Goal: Communication & Community: Answer question/provide support

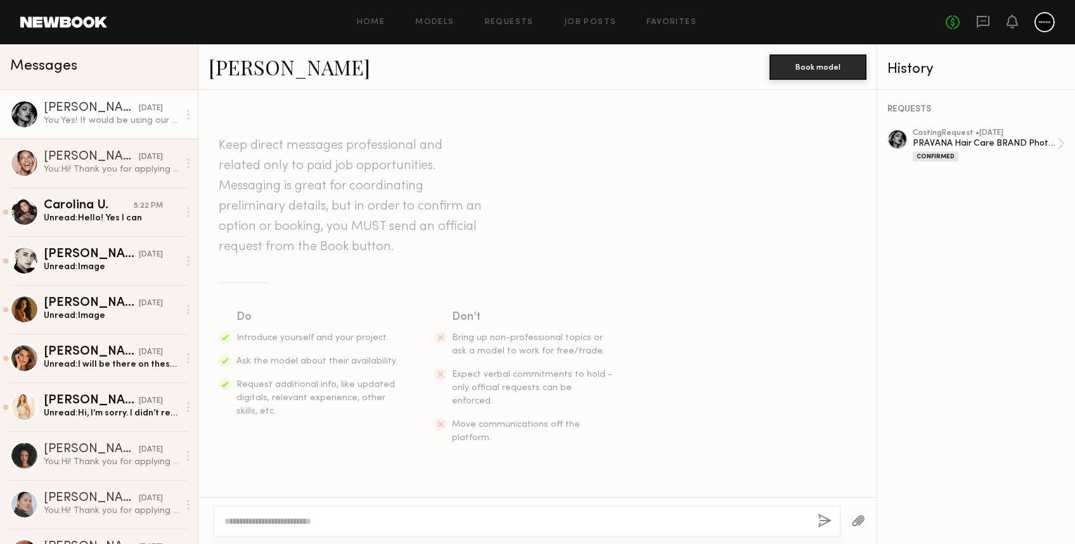
scroll to position [3109, 0]
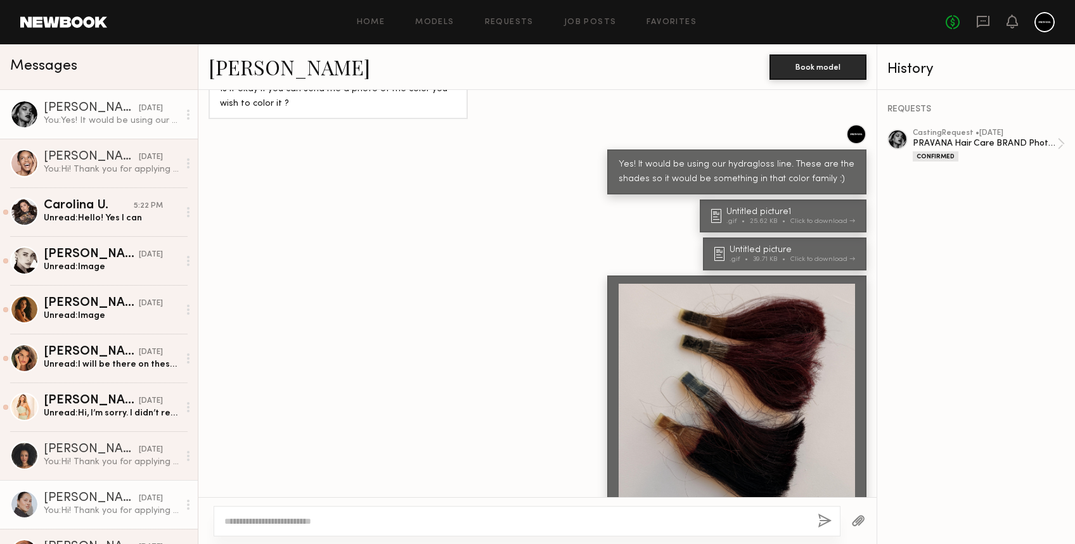
click at [80, 505] on div "You: Hi! Thank you for applying to our casting! Can you please send recent phot…" at bounding box center [111, 511] width 135 height 12
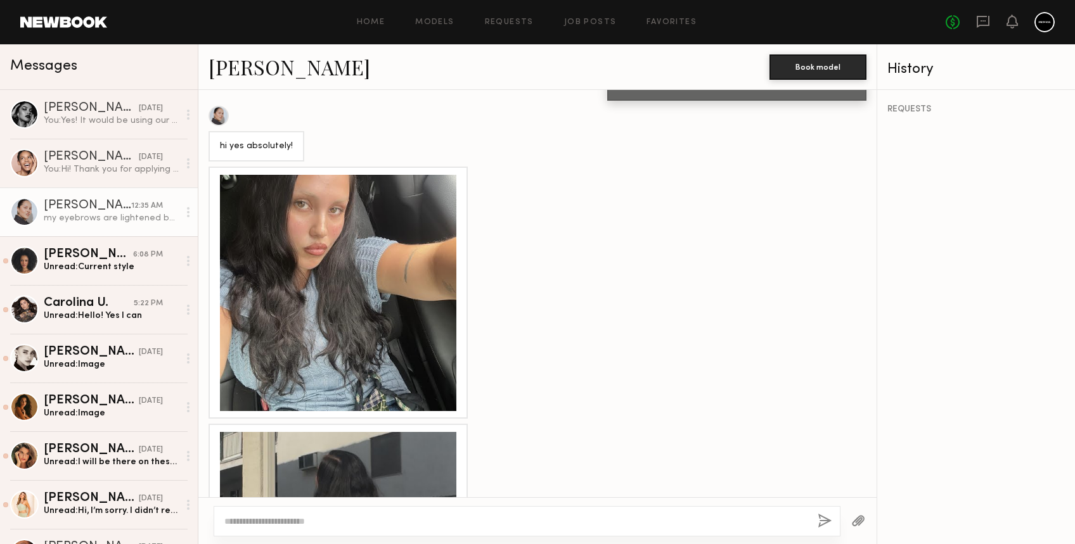
scroll to position [618, 0]
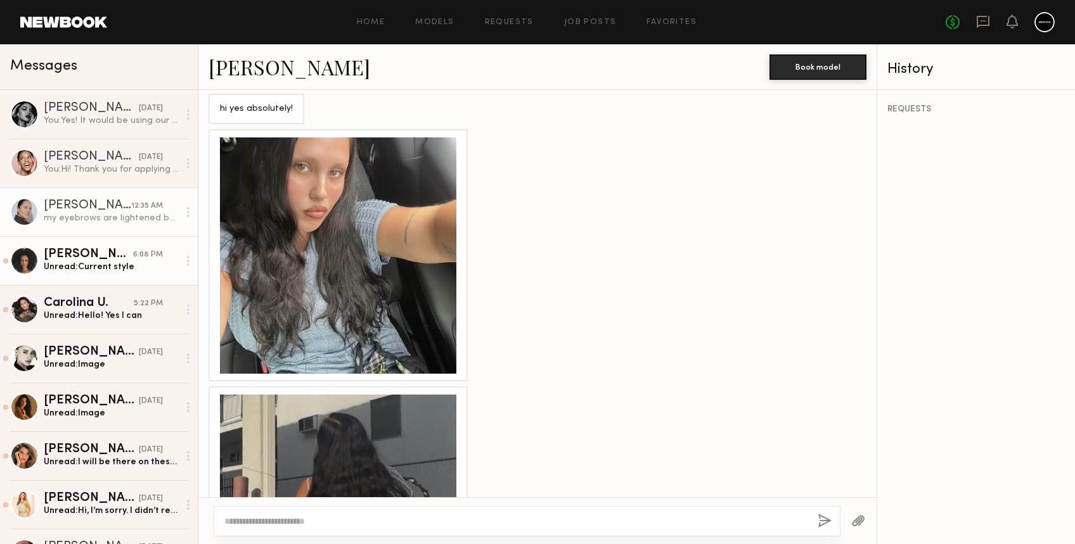
click at [64, 273] on div "Unread: Current style" at bounding box center [111, 267] width 135 height 12
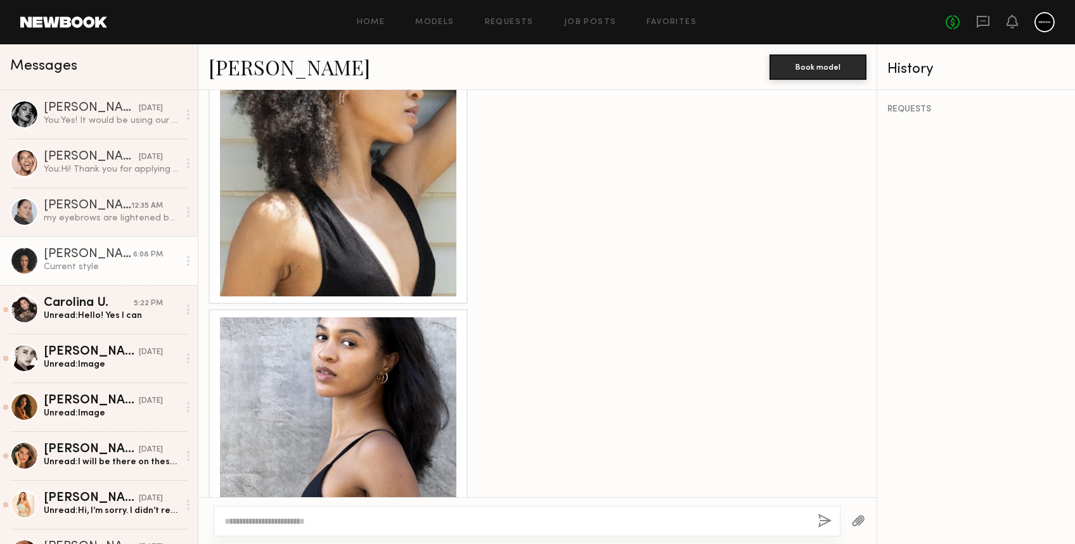
scroll to position [1677, 0]
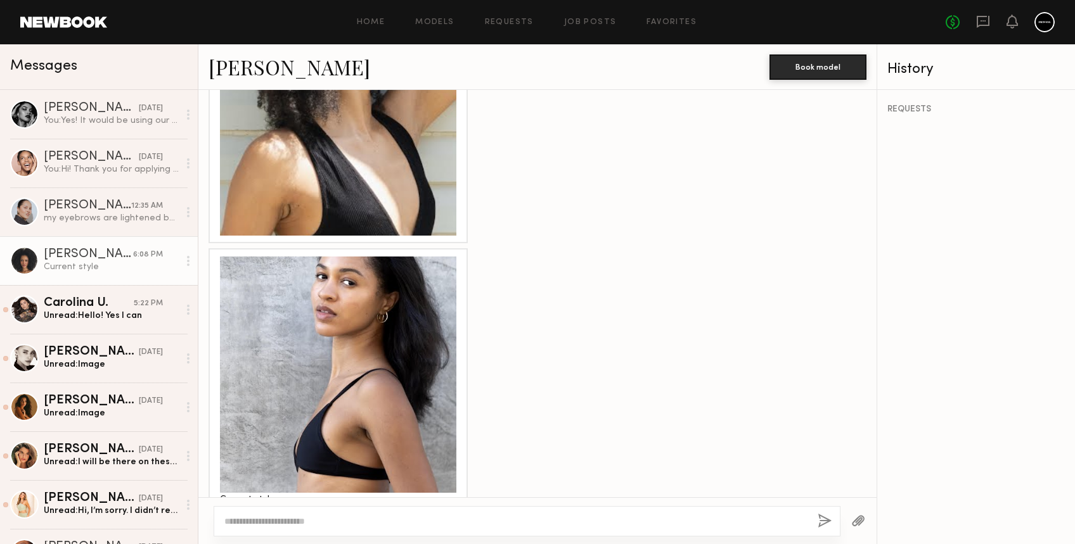
click at [361, 335] on div at bounding box center [338, 375] width 236 height 236
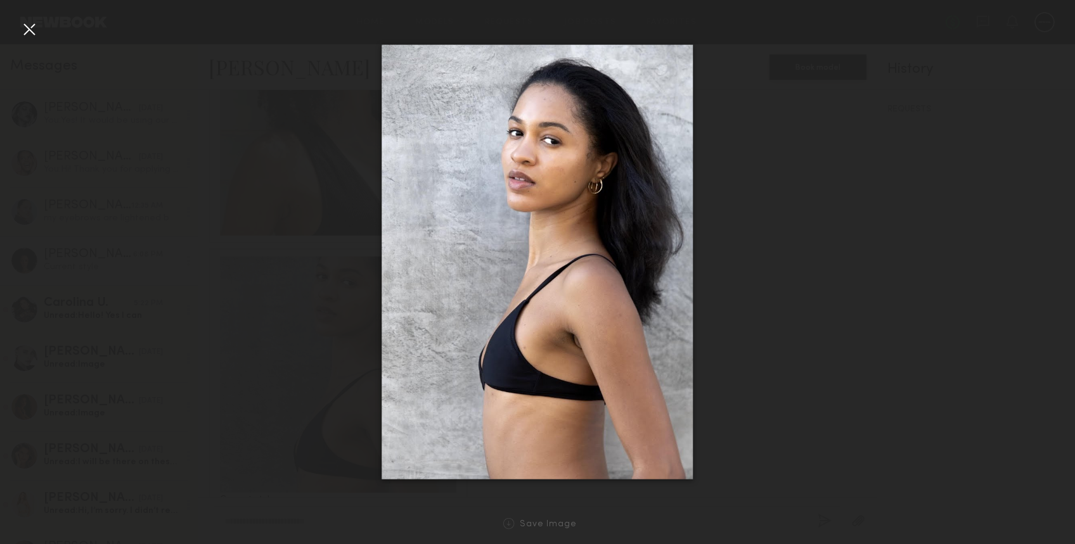
click at [34, 30] on div at bounding box center [29, 29] width 20 height 20
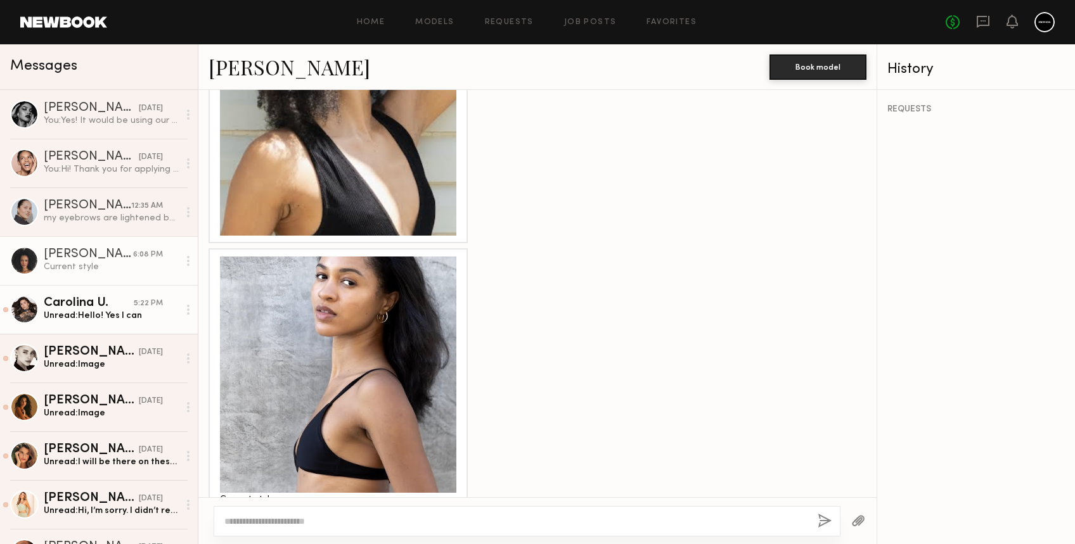
click at [116, 324] on link "Carolina U. 5:22 PM Unread: Hello! Yes I can" at bounding box center [99, 309] width 198 height 49
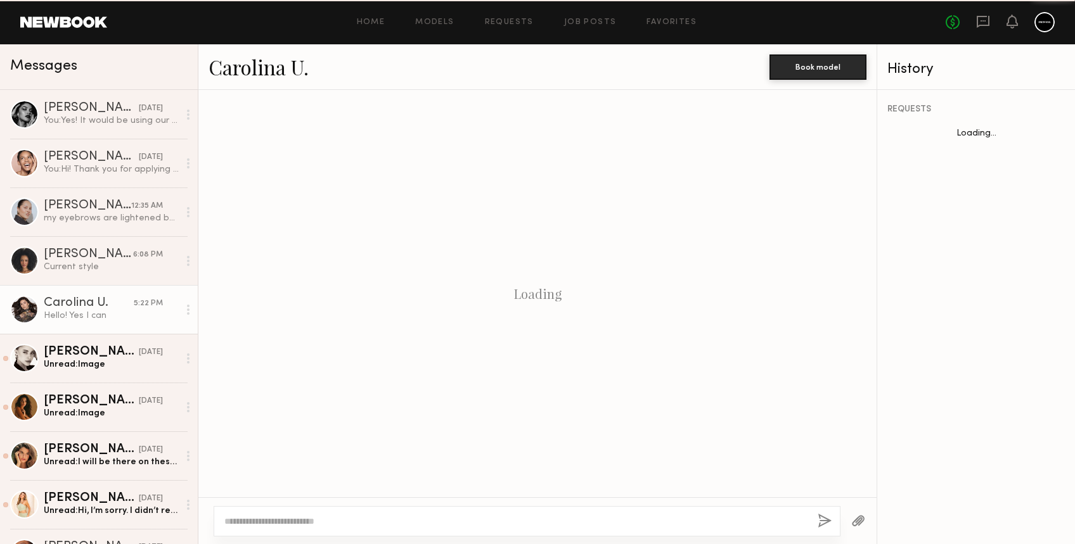
scroll to position [201, 0]
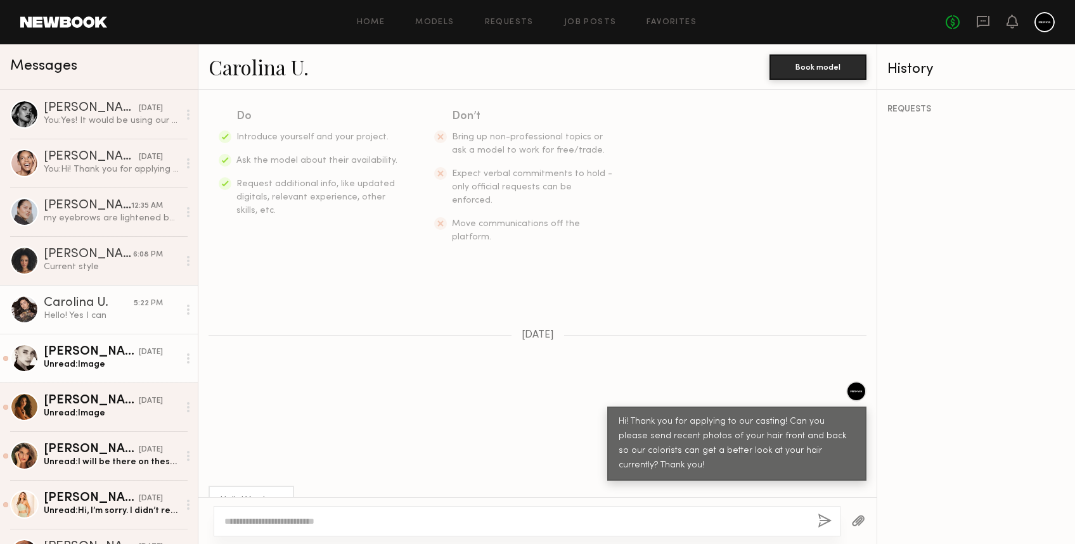
click at [64, 367] on div "Unread: Image" at bounding box center [111, 365] width 135 height 12
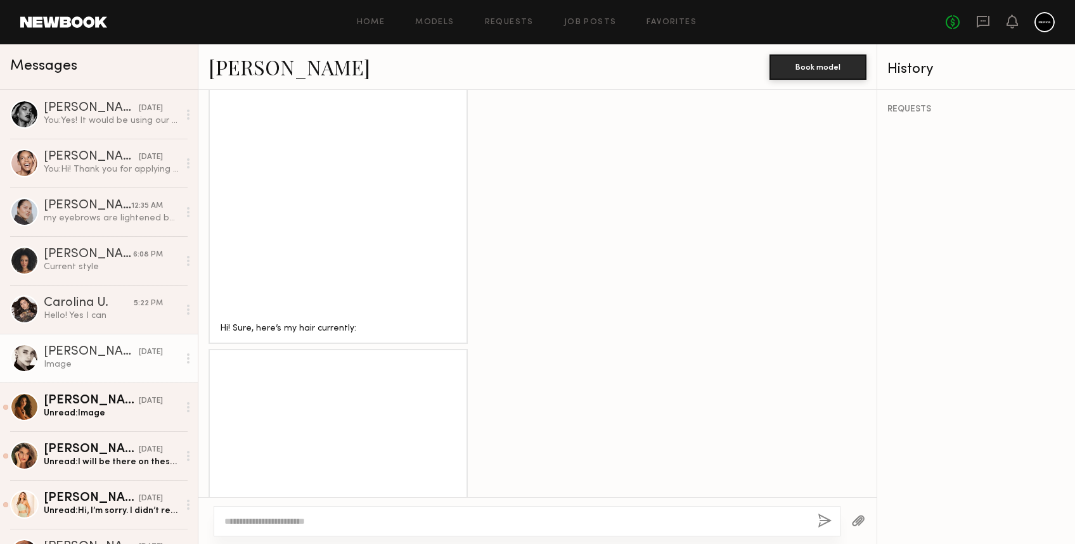
scroll to position [551, 0]
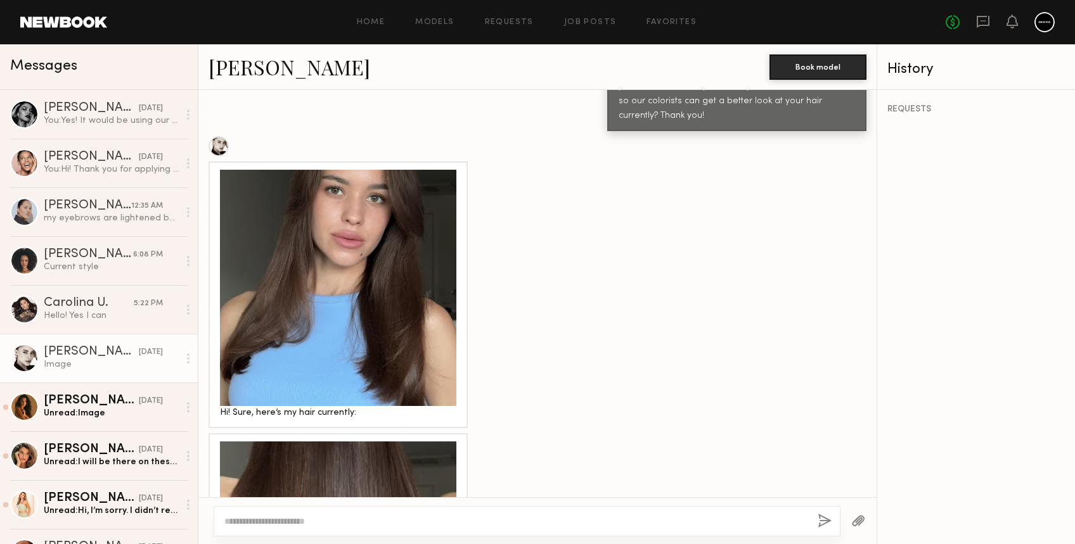
click at [350, 210] on div at bounding box center [338, 288] width 236 height 236
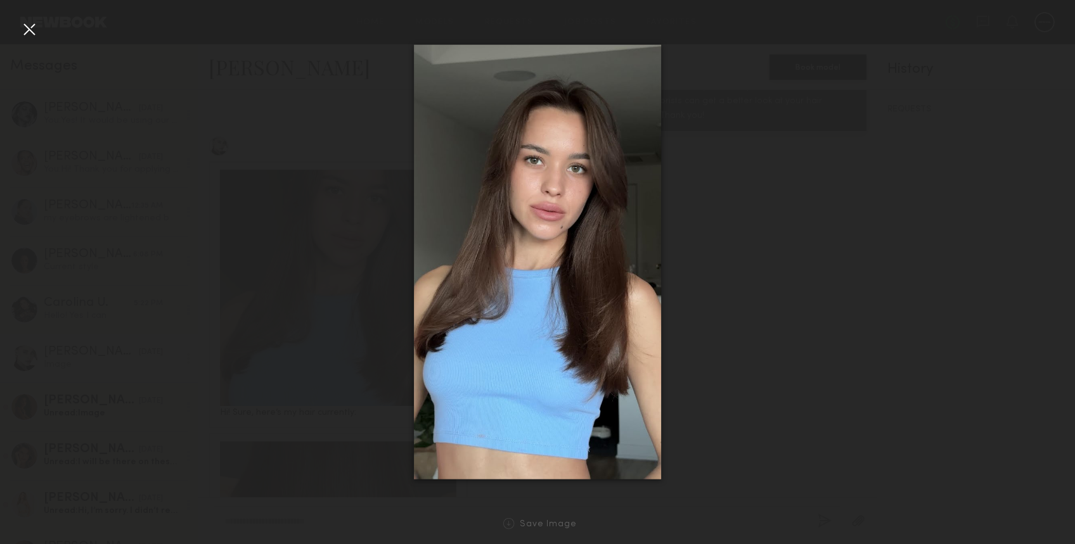
click at [33, 27] on div at bounding box center [29, 29] width 20 height 20
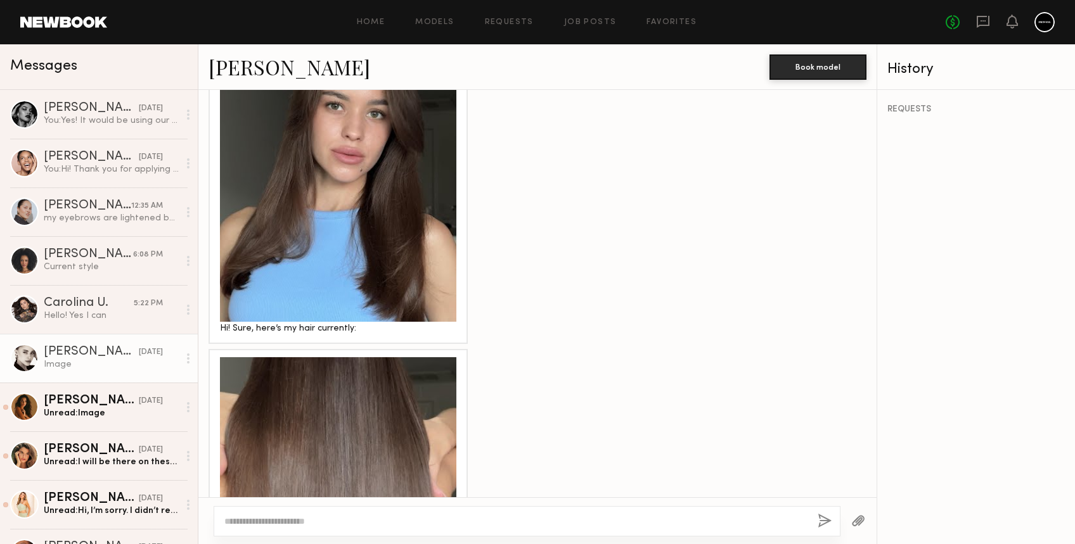
scroll to position [720, 0]
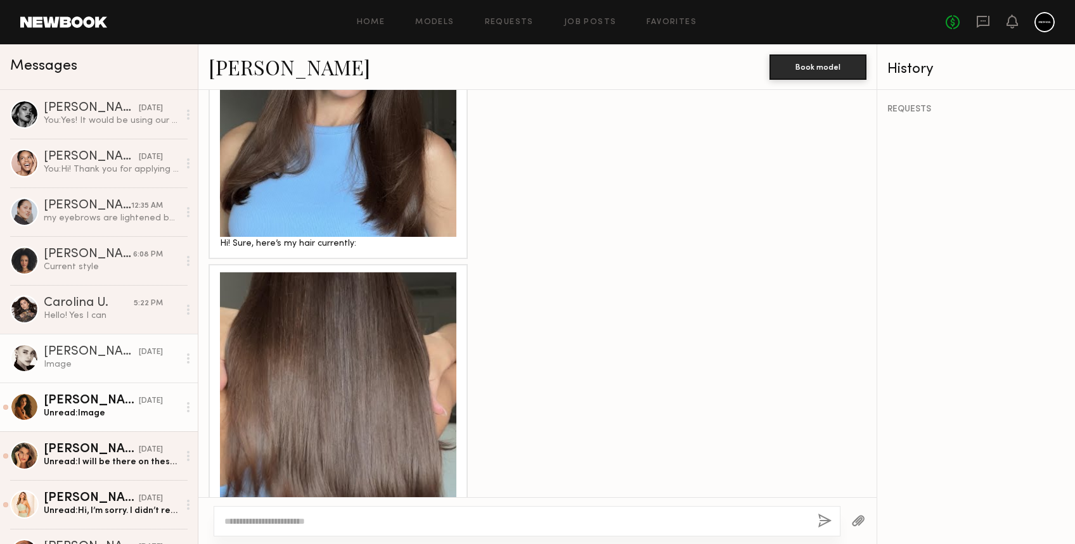
click at [64, 412] on div "Unread: Image" at bounding box center [111, 413] width 135 height 12
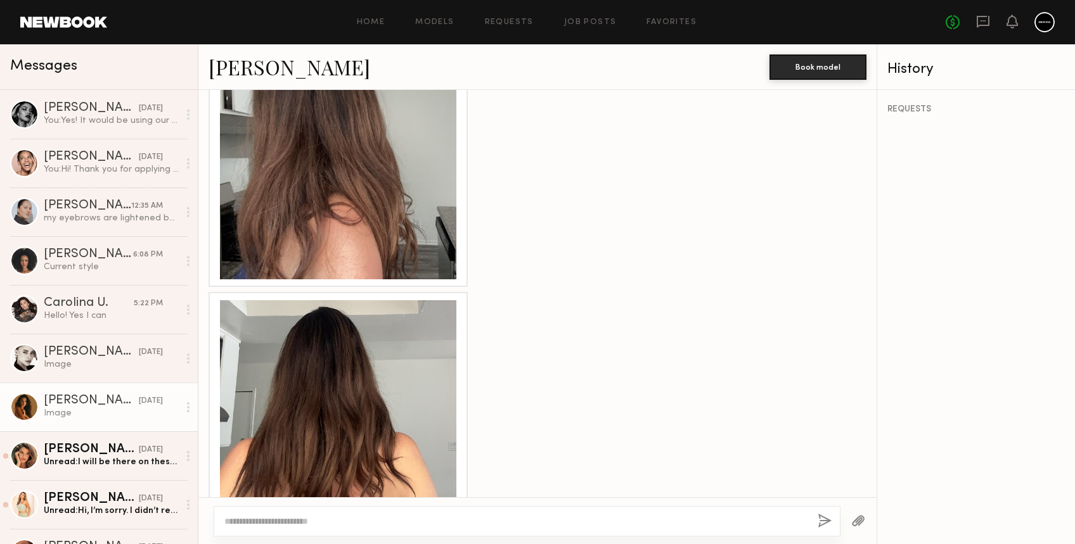
scroll to position [977, 0]
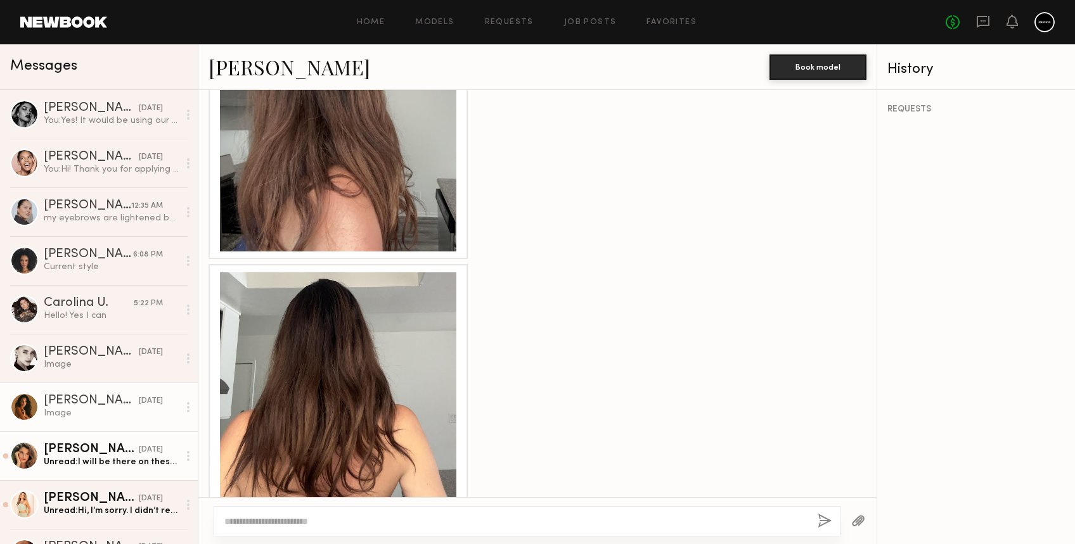
click at [77, 457] on div "Unread: I will be there on these dates" at bounding box center [111, 462] width 135 height 12
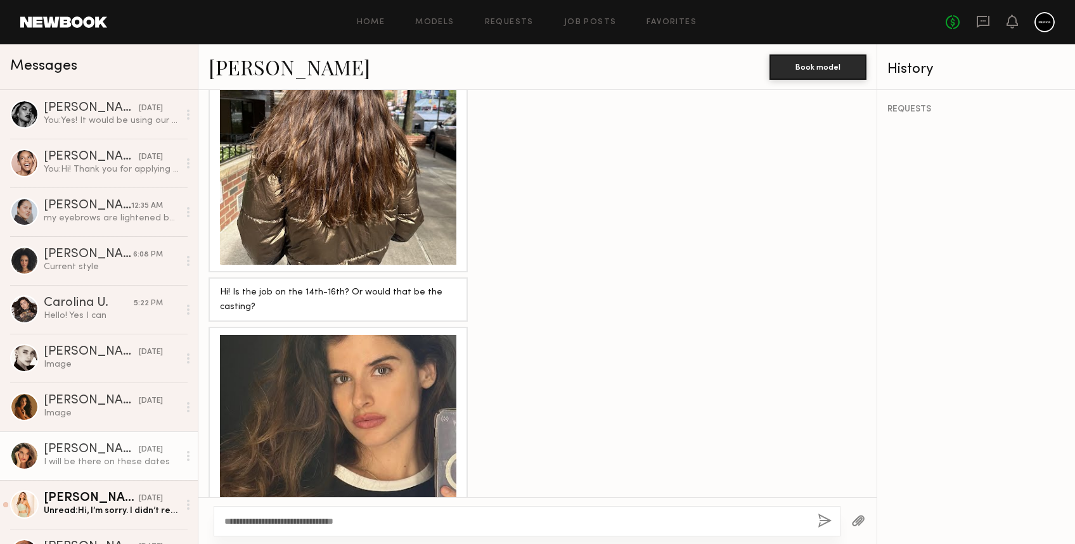
scroll to position [1130, 0]
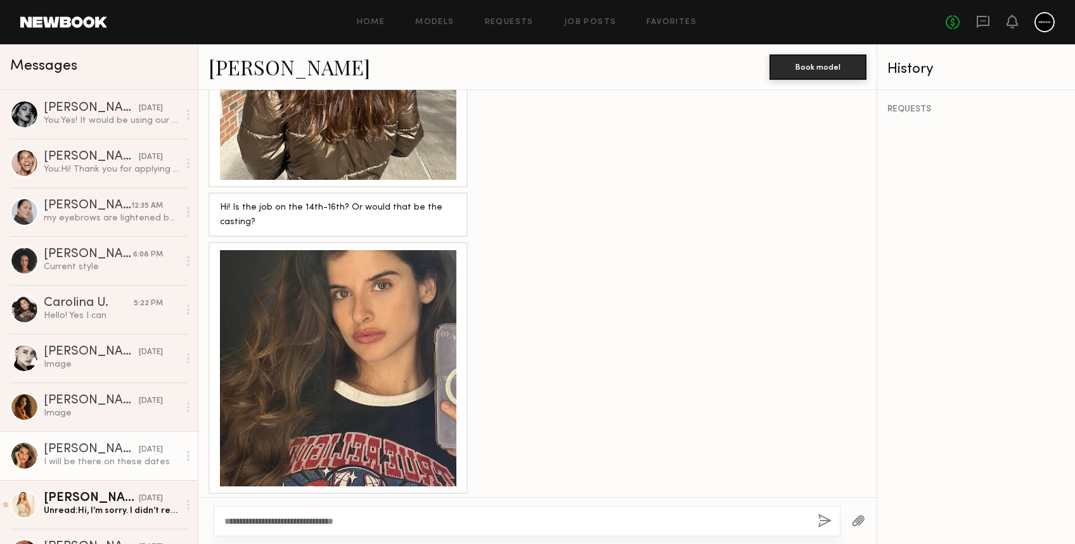
type textarea "**********"
click at [823, 514] on button "button" at bounding box center [824, 522] width 14 height 16
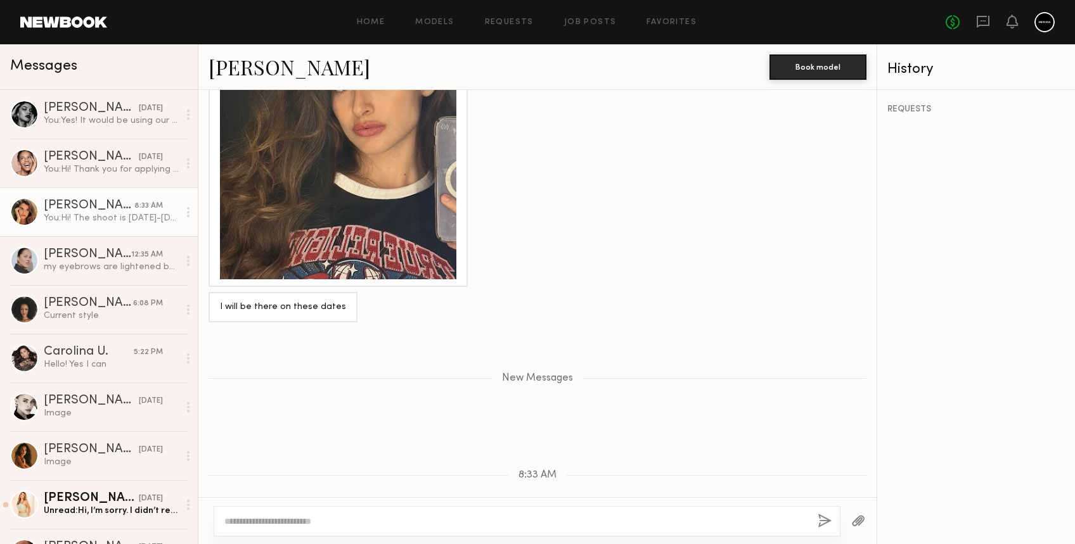
scroll to position [1362, 0]
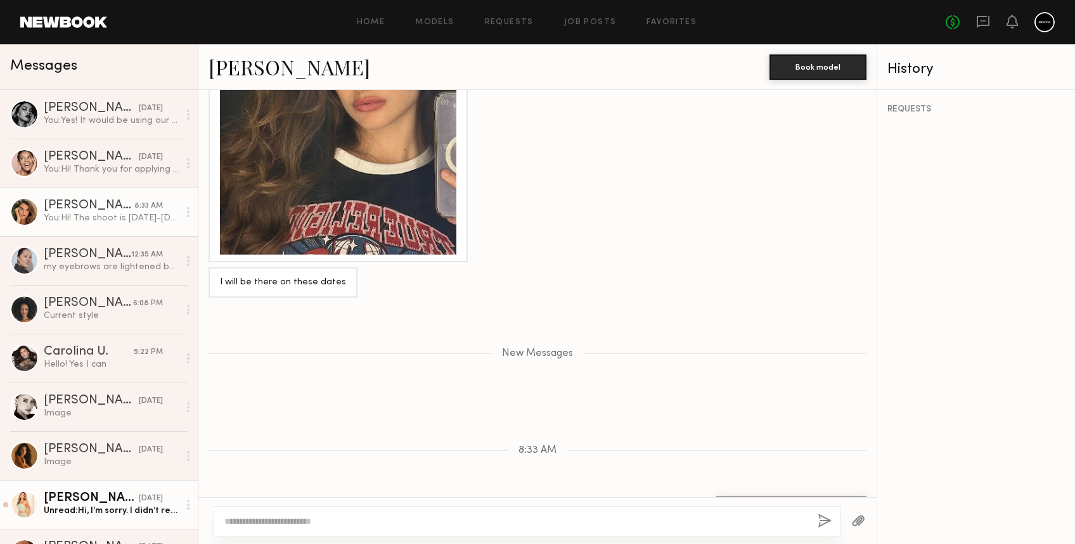
click at [83, 501] on div "Serena M." at bounding box center [91, 498] width 95 height 13
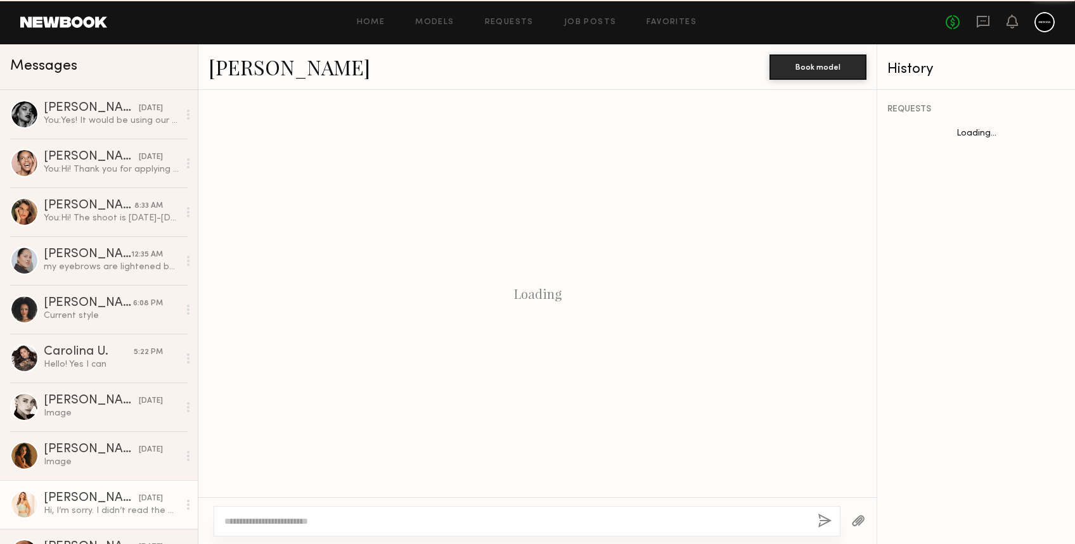
scroll to position [215, 0]
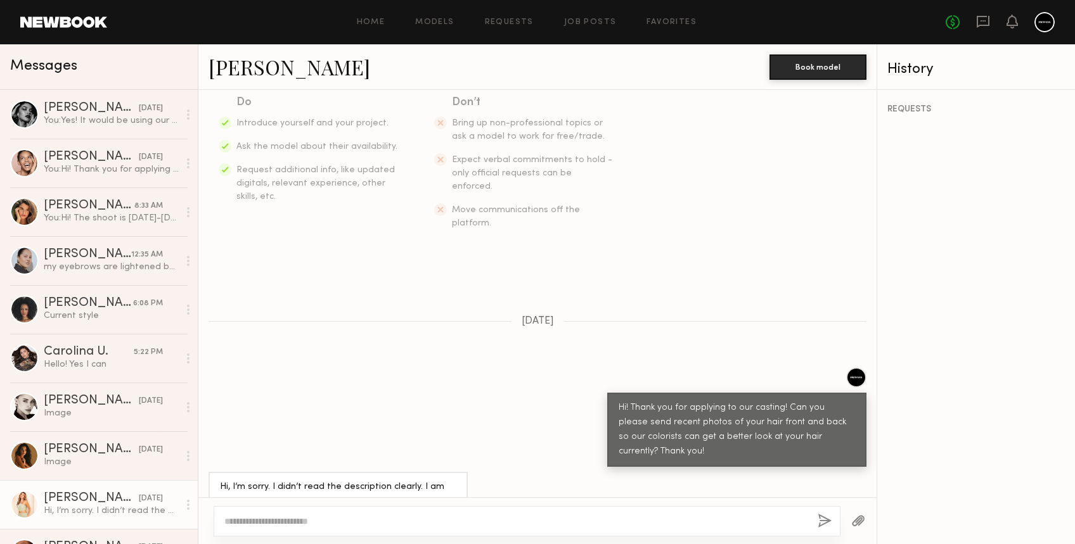
click at [321, 516] on textarea at bounding box center [515, 521] width 583 height 13
click at [262, 68] on link "Serena M." at bounding box center [289, 66] width 162 height 27
click at [326, 497] on div at bounding box center [537, 520] width 678 height 47
click at [331, 515] on textarea at bounding box center [515, 521] width 583 height 13
type textarea "*"
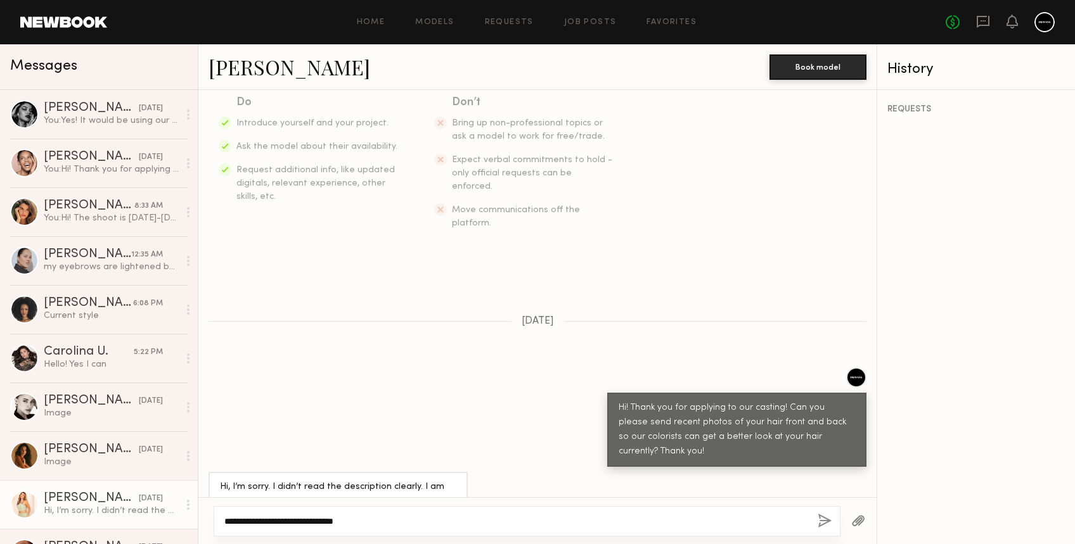
click at [225, 521] on textarea "**********" at bounding box center [515, 521] width 583 height 13
type textarea "**********"
click at [812, 520] on div "**********" at bounding box center [527, 521] width 627 height 30
click at [821, 520] on button "button" at bounding box center [824, 522] width 14 height 16
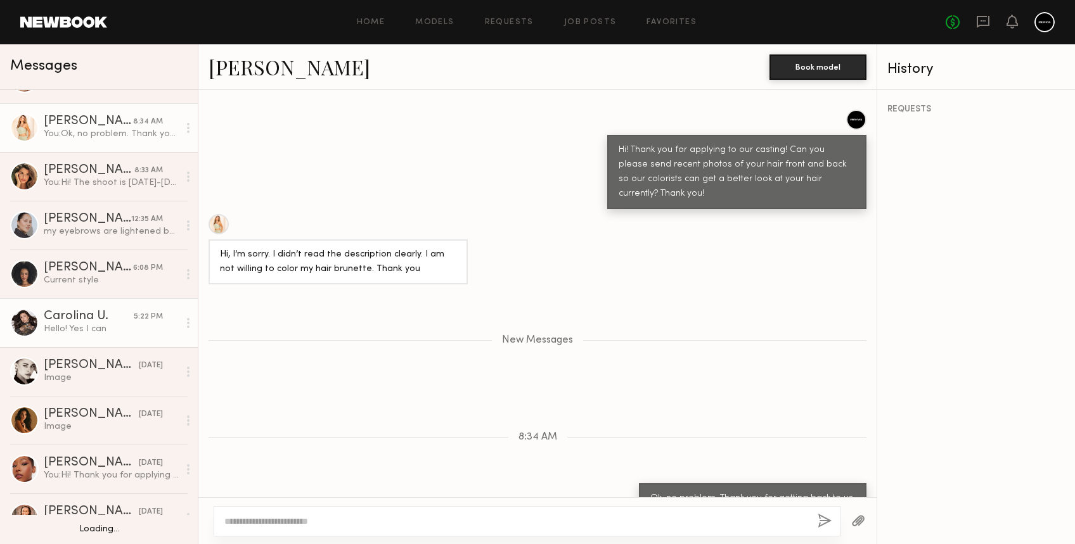
scroll to position [169, 0]
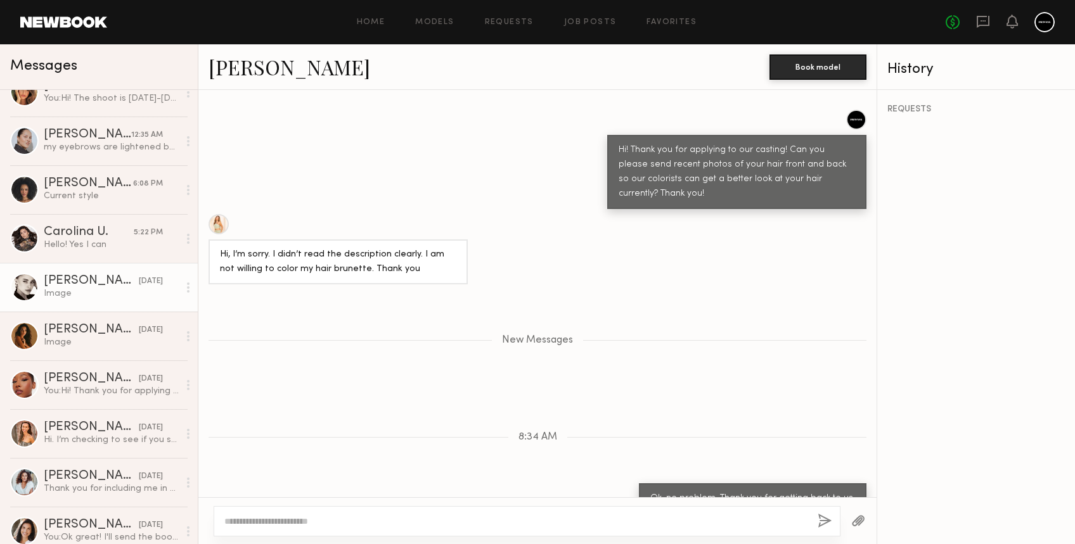
click at [76, 302] on link "Elena O. yesterday Image" at bounding box center [99, 287] width 198 height 49
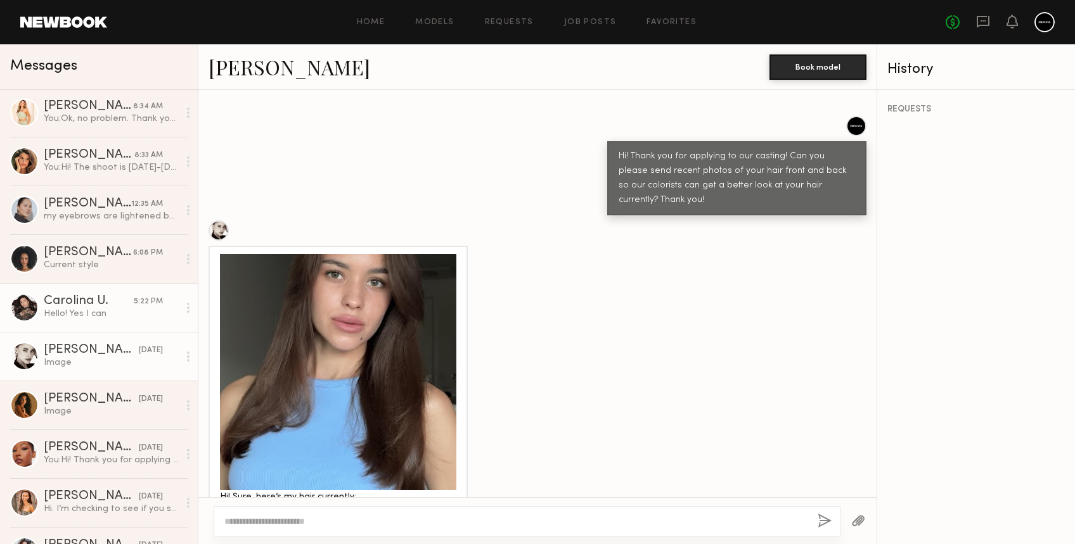
scroll to position [84, 0]
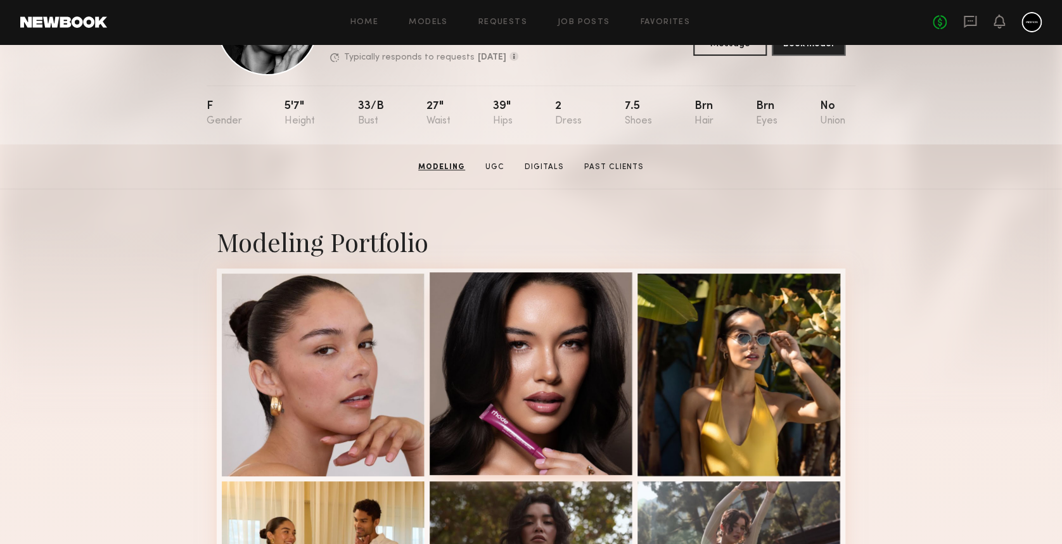
scroll to position [84, 0]
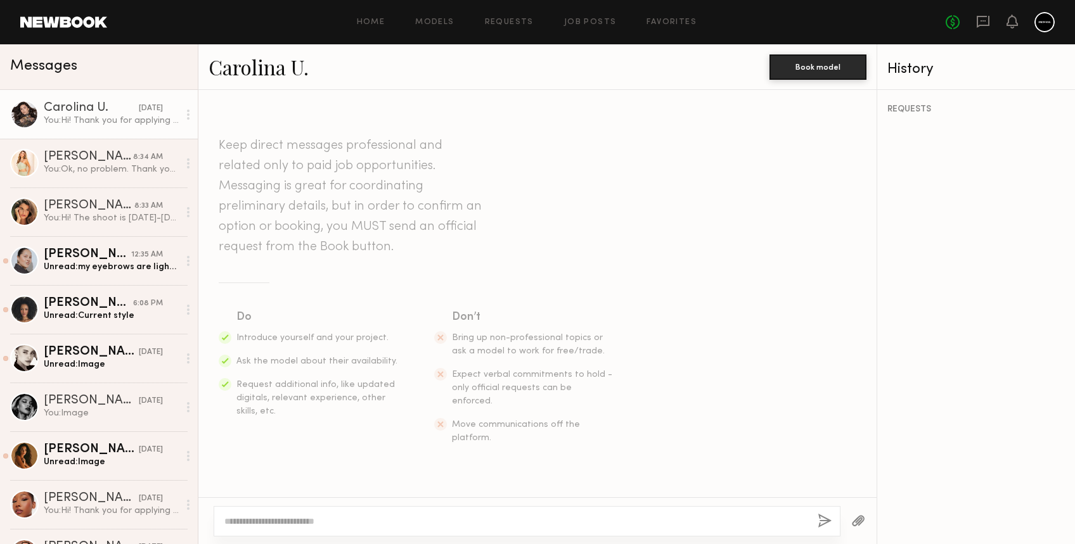
scroll to position [201, 0]
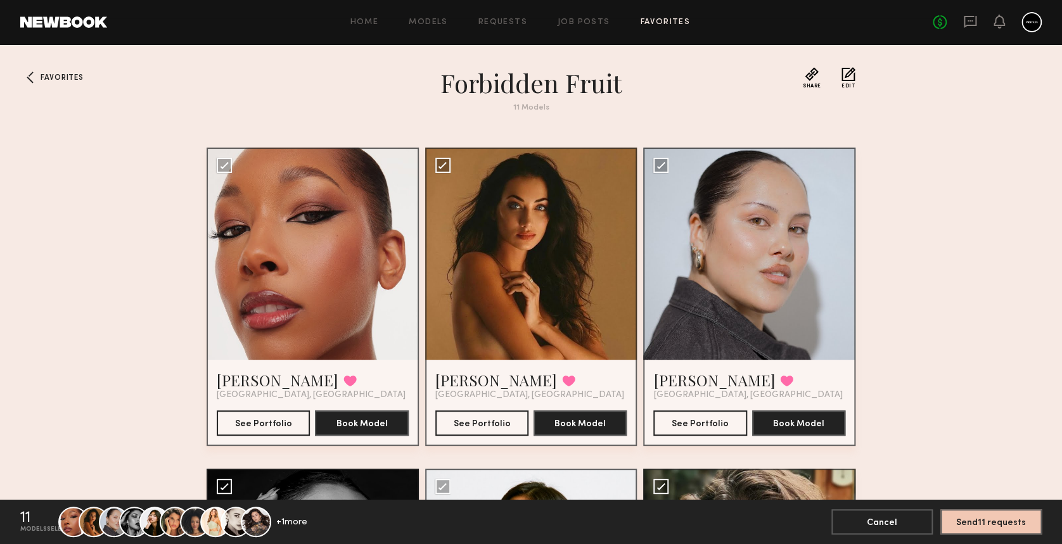
click at [654, 18] on link "Favorites" at bounding box center [665, 22] width 50 height 8
